Goal: Information Seeking & Learning: Check status

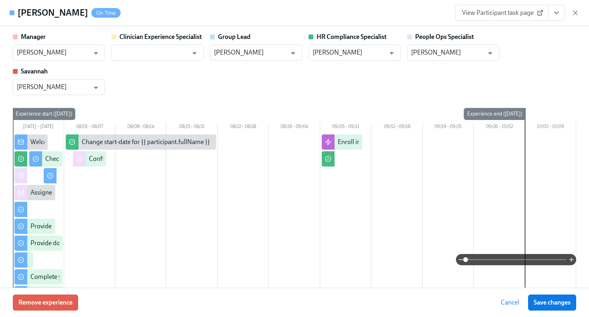
scroll to position [222, 0]
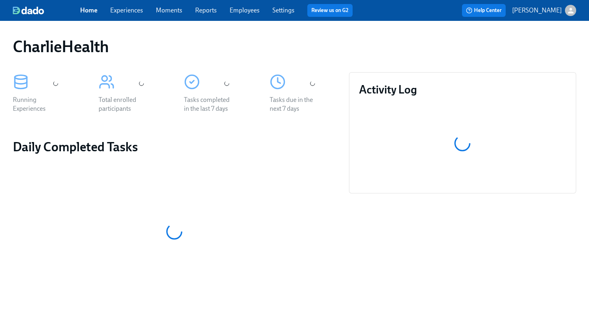
click at [244, 10] on link "Employees" at bounding box center [245, 10] width 30 height 8
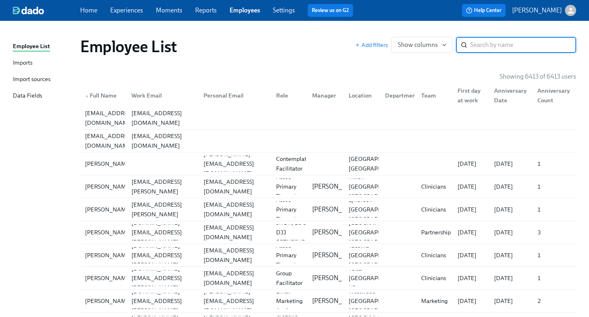
click at [252, 14] on span "Employees" at bounding box center [245, 10] width 30 height 9
click at [252, 11] on link "Employees" at bounding box center [245, 10] width 30 height 8
click at [481, 46] on input "search" at bounding box center [523, 45] width 106 height 16
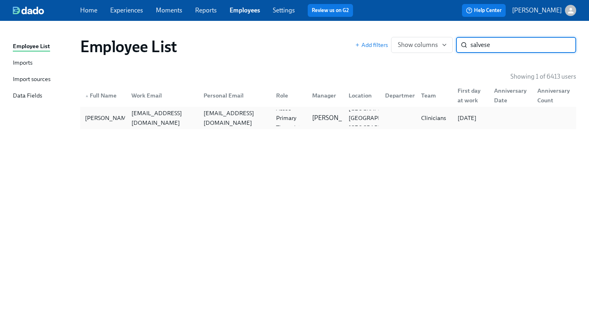
type input "salvese"
click at [177, 115] on div "[EMAIL_ADDRESS][DOMAIN_NAME]" at bounding box center [162, 117] width 69 height 19
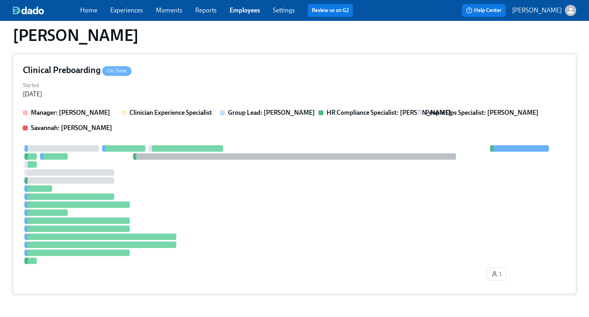
scroll to position [431, 0]
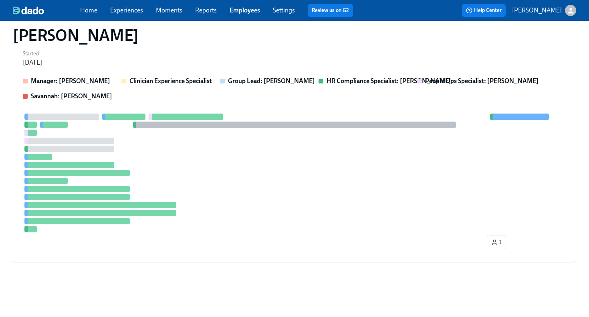
click at [355, 46] on div "[PERSON_NAME]" at bounding box center [294, 35] width 576 height 32
click at [374, 141] on div at bounding box center [294, 172] width 543 height 119
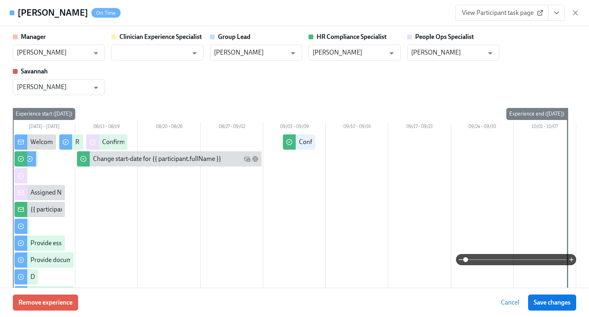
click at [555, 17] on button "View task page" at bounding box center [556, 13] width 17 height 16
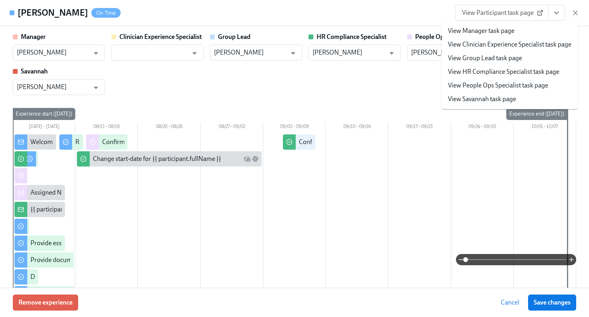
click at [535, 75] on link "View HR Compliance Specialist task page" at bounding box center [503, 71] width 111 height 9
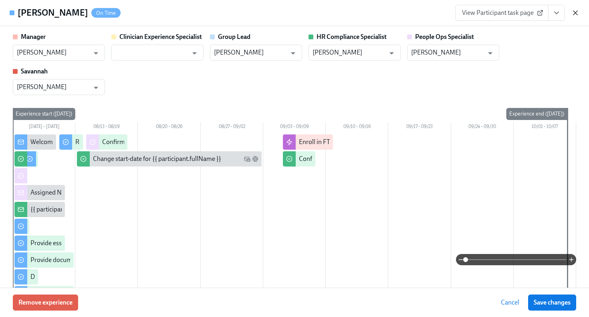
click at [573, 13] on icon "button" at bounding box center [575, 13] width 8 height 8
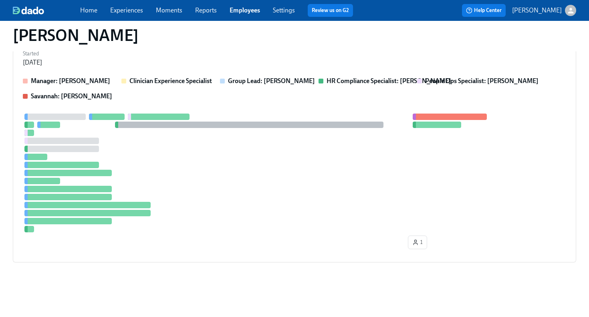
click at [246, 11] on link "Employees" at bounding box center [245, 10] width 30 height 8
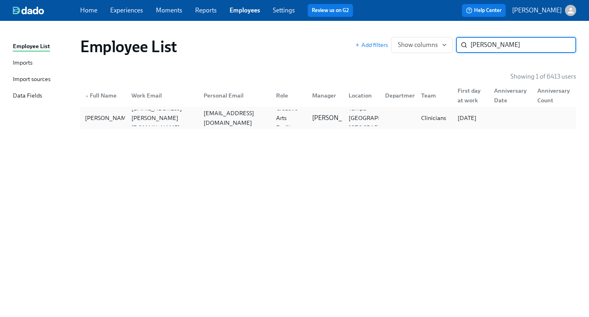
type input "[PERSON_NAME]"
click at [238, 119] on div "[EMAIL_ADDRESS][DOMAIN_NAME]" at bounding box center [234, 117] width 69 height 19
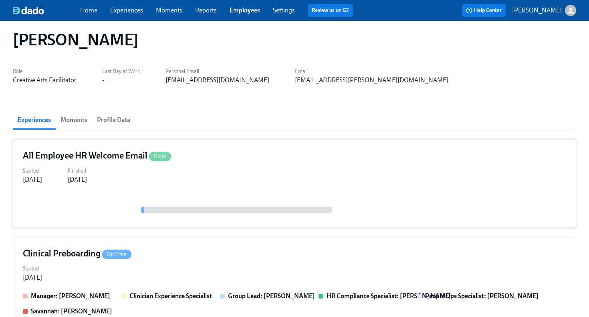
scroll to position [347, 0]
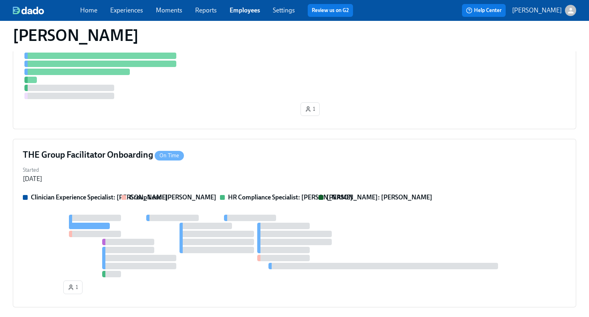
click at [246, 11] on link "Employees" at bounding box center [245, 10] width 30 height 8
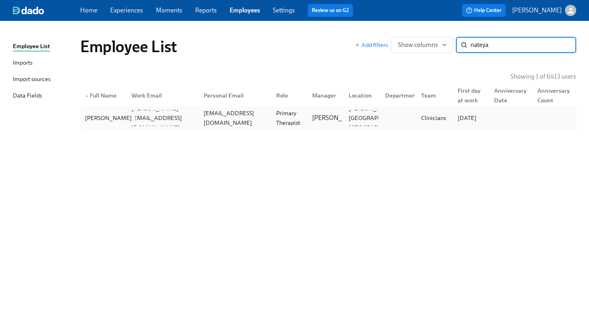
type input "nateya"
click at [119, 124] on div "[PERSON_NAME]" at bounding box center [103, 118] width 43 height 16
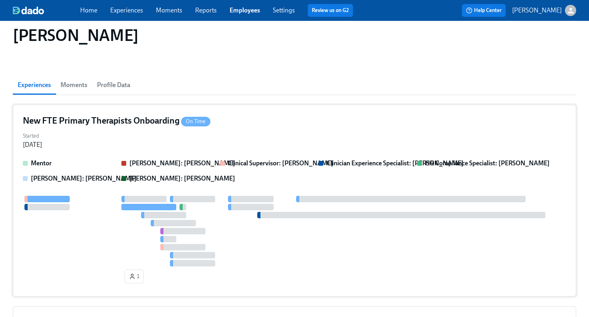
scroll to position [57, 0]
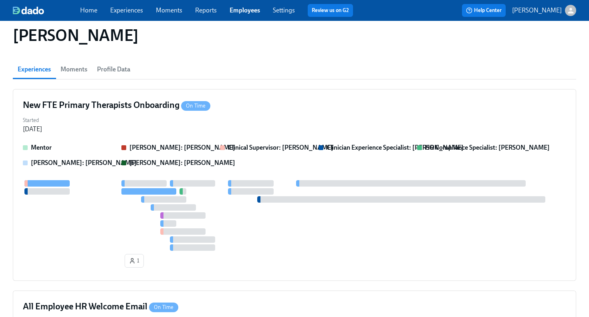
click at [252, 10] on link "Employees" at bounding box center [245, 10] width 30 height 8
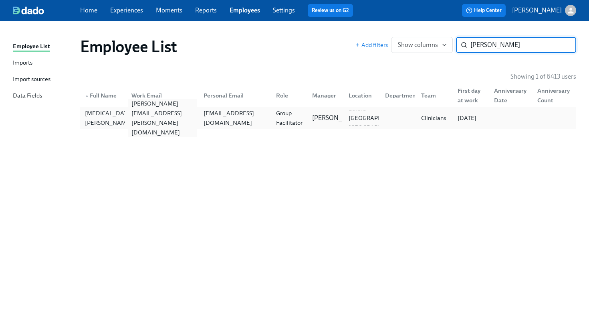
type input "[PERSON_NAME]"
click at [135, 123] on div "[PERSON_NAME][EMAIL_ADDRESS][PERSON_NAME][DOMAIN_NAME]" at bounding box center [161, 118] width 73 height 16
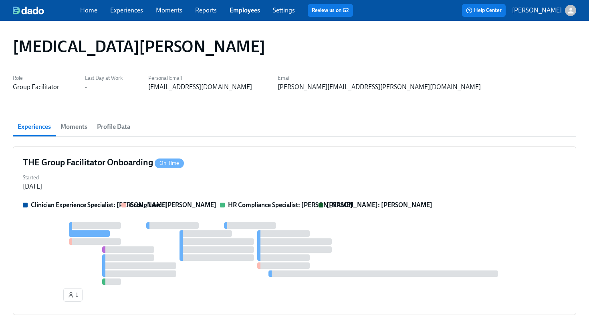
click at [250, 12] on link "Employees" at bounding box center [245, 10] width 30 height 8
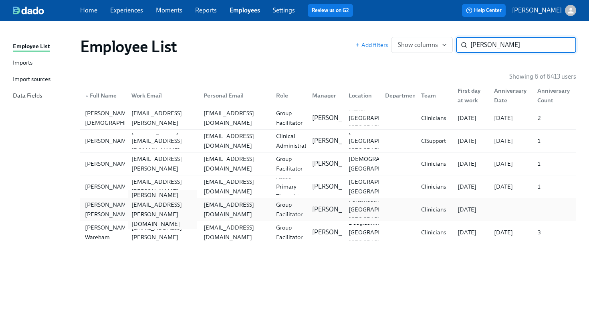
type input "[PERSON_NAME]"
click at [161, 206] on div "[PERSON_NAME][EMAIL_ADDRESS][PERSON_NAME][DOMAIN_NAME]" at bounding box center [162, 209] width 69 height 38
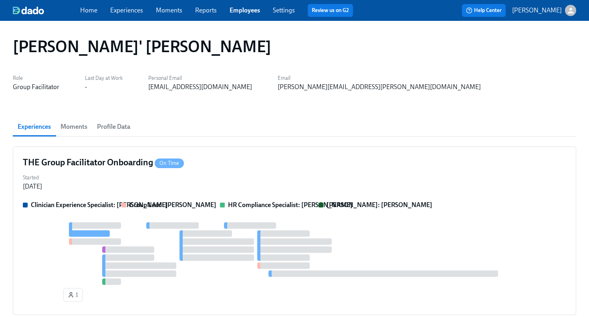
click at [244, 9] on link "Employees" at bounding box center [245, 10] width 30 height 8
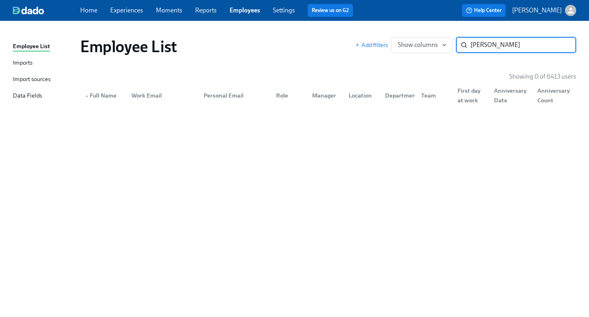
click at [495, 48] on input "[PERSON_NAME]" at bounding box center [523, 45] width 106 height 16
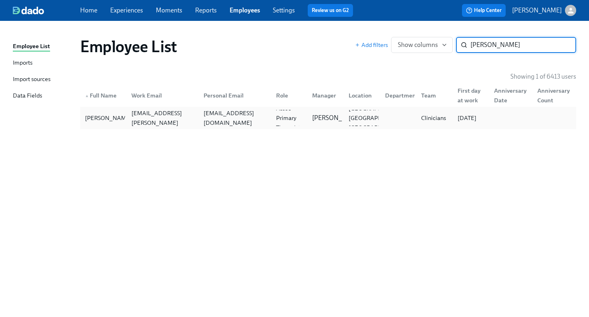
type input "[PERSON_NAME]"
click at [236, 121] on div "[EMAIL_ADDRESS][DOMAIN_NAME]" at bounding box center [234, 117] width 69 height 19
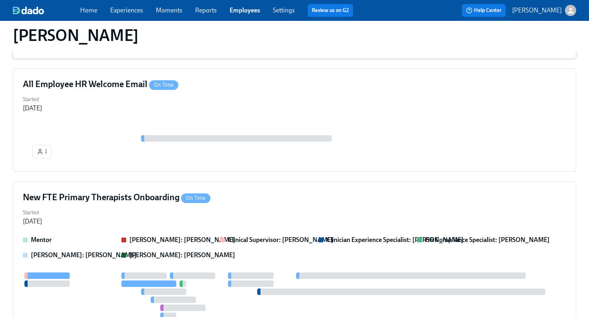
scroll to position [150, 0]
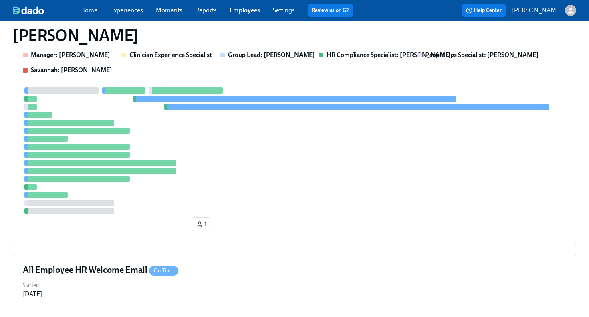
click at [238, 14] on span "Employees" at bounding box center [245, 10] width 30 height 9
click at [251, 16] on div "Home Experiences Moments Reports Employees Settings Review us on G2" at bounding box center [219, 10] width 279 height 13
click at [251, 12] on link "Employees" at bounding box center [245, 10] width 30 height 8
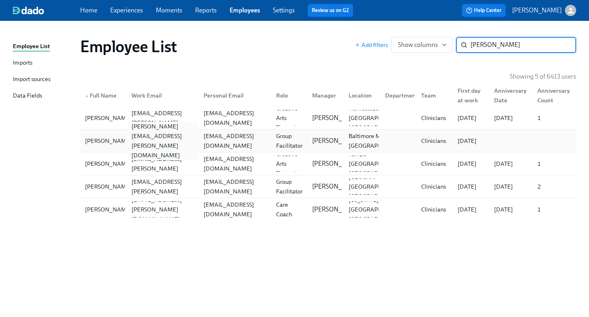
type input "[PERSON_NAME]"
click at [153, 141] on div "[PERSON_NAME][EMAIL_ADDRESS][PERSON_NAME][DOMAIN_NAME]" at bounding box center [162, 140] width 69 height 38
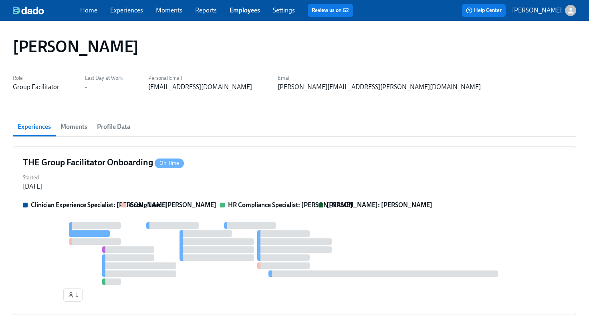
click at [249, 9] on link "Employees" at bounding box center [245, 10] width 30 height 8
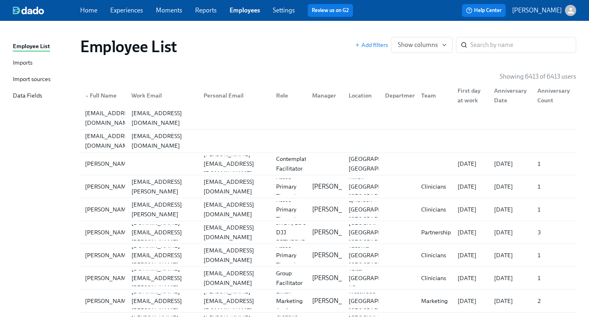
click at [240, 12] on link "Employees" at bounding box center [245, 10] width 30 height 8
click at [502, 42] on input "search" at bounding box center [523, 45] width 106 height 16
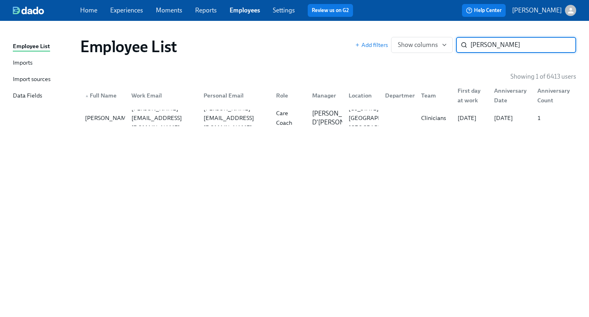
click at [506, 46] on input "[PERSON_NAME]" at bounding box center [523, 45] width 106 height 16
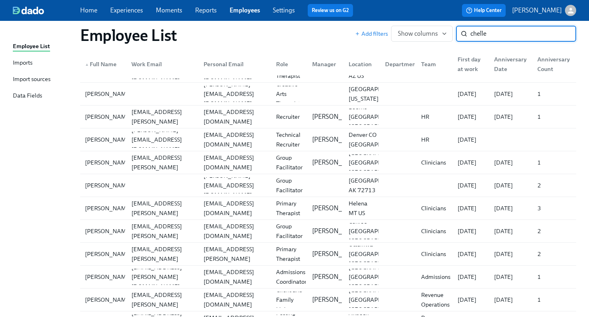
scroll to position [413, 0]
click at [490, 32] on input "chelle" at bounding box center [523, 34] width 106 height 16
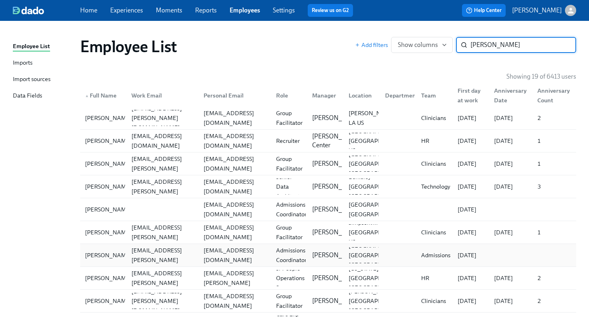
type input "[PERSON_NAME]"
click at [204, 253] on div "[EMAIL_ADDRESS][DOMAIN_NAME]" at bounding box center [234, 254] width 69 height 19
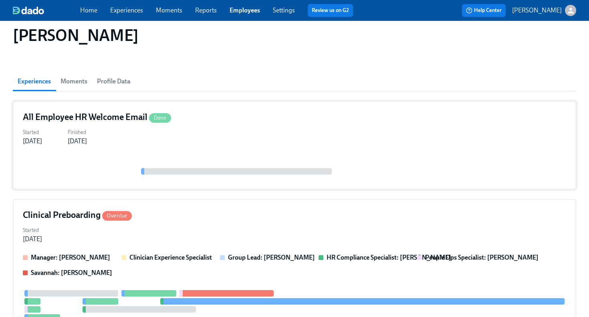
scroll to position [59, 0]
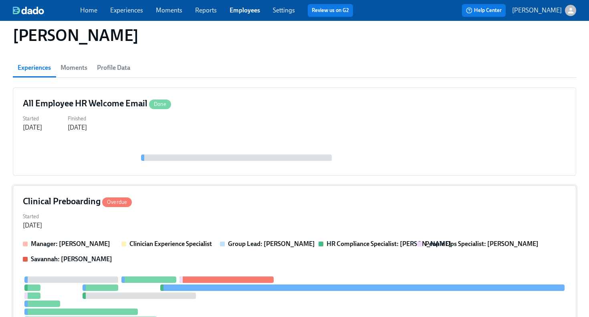
click at [322, 205] on div "Clinical Preboarding Overdue" at bounding box center [294, 201] width 543 height 12
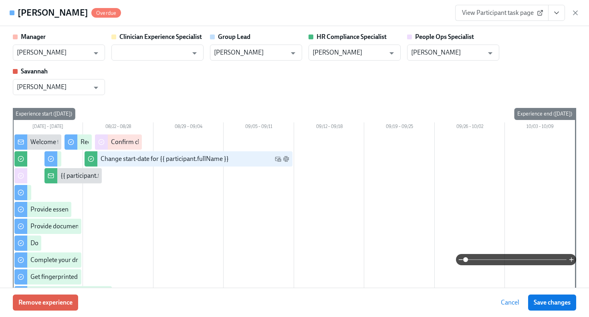
click at [553, 16] on icon "View task page" at bounding box center [557, 13] width 8 height 8
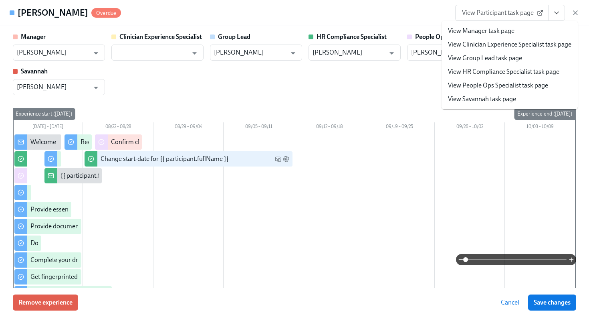
click at [537, 73] on link "View HR Compliance Specialist task page" at bounding box center [503, 71] width 111 height 9
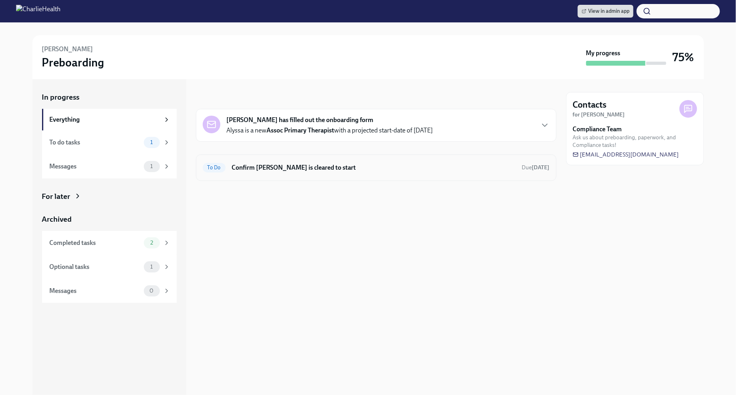
click at [393, 168] on h6 "Confirm Alyssa Salvesen is cleared to start" at bounding box center [374, 167] width 284 height 9
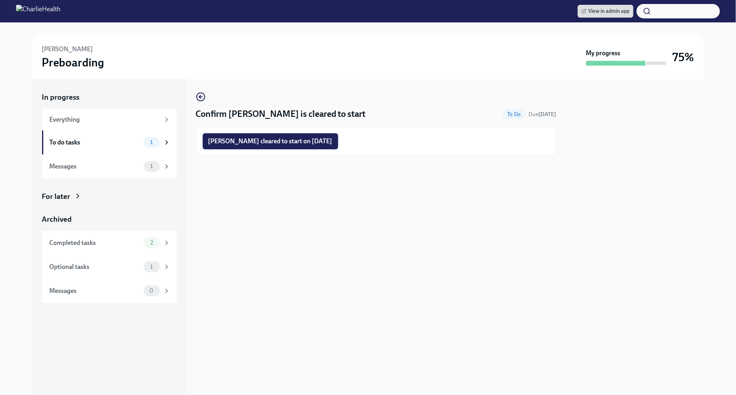
click at [324, 139] on span "Alyssa Salvesen cleared to start on 09/08/2025" at bounding box center [270, 141] width 124 height 8
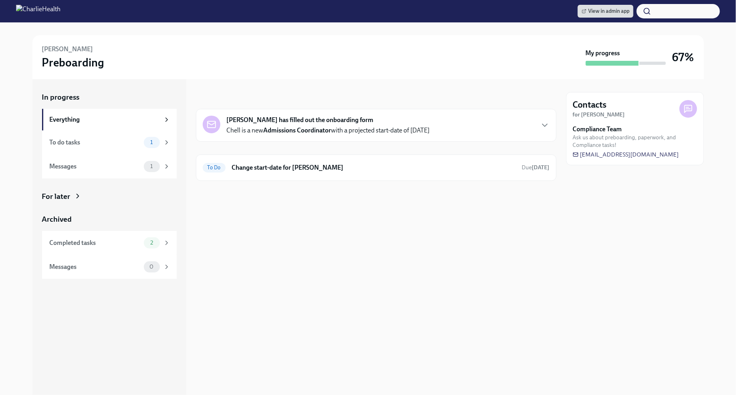
click at [90, 199] on div "For later" at bounding box center [109, 197] width 135 height 10
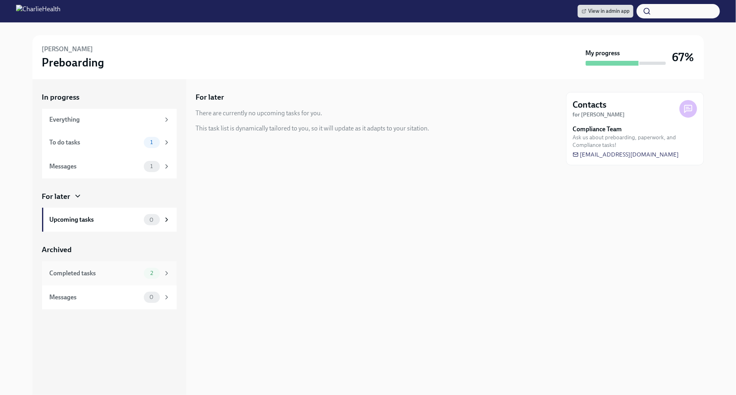
click at [147, 271] on span "2" at bounding box center [151, 273] width 12 height 6
